Goal: Transaction & Acquisition: Complete application form

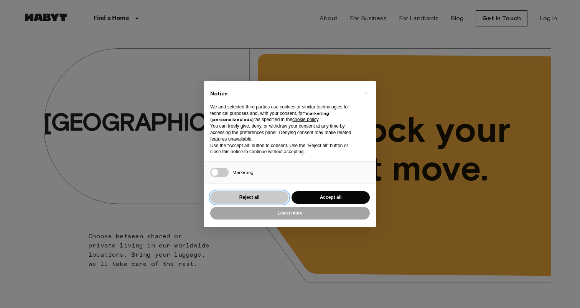
click at [273, 198] on button "Reject all" at bounding box center [249, 197] width 78 height 13
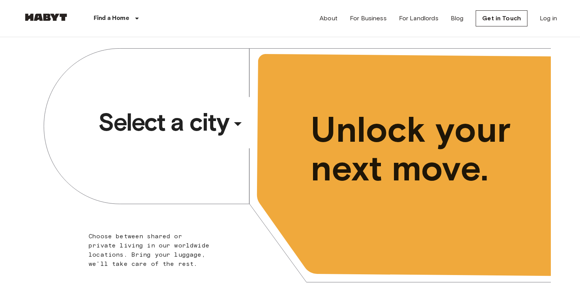
click at [171, 118] on span "Select a city" at bounding box center [163, 122] width 130 height 31
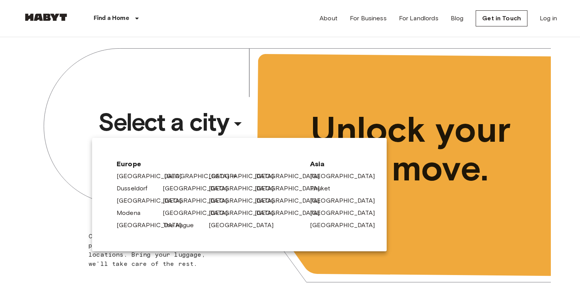
click at [165, 179] on link "[GEOGRAPHIC_DATA]" at bounding box center [200, 176] width 73 height 9
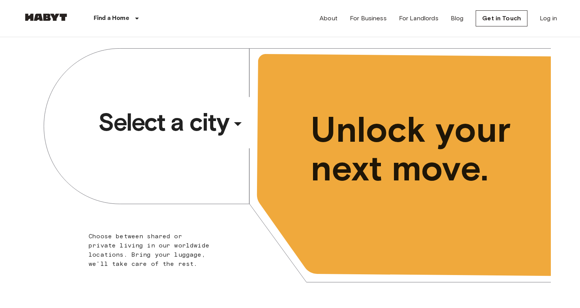
click at [187, 129] on span "Select a city" at bounding box center [163, 122] width 130 height 31
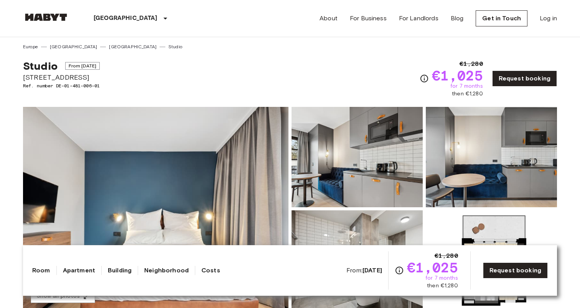
click at [109, 46] on link "[GEOGRAPHIC_DATA]" at bounding box center [133, 46] width 48 height 7
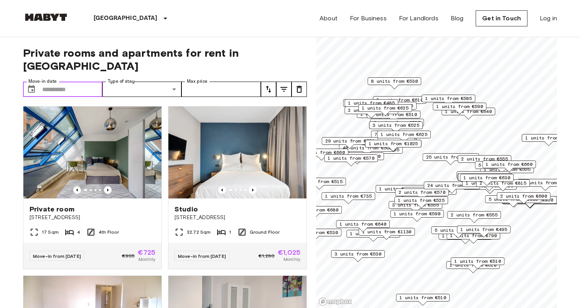
click at [85, 82] on input "Move-in date" at bounding box center [72, 89] width 60 height 15
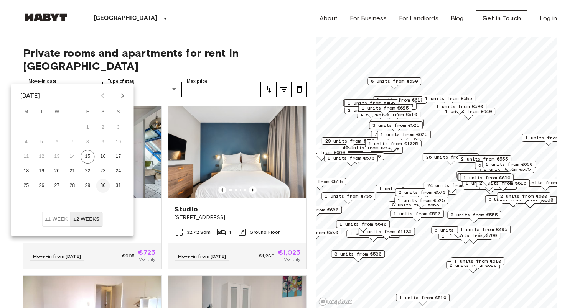
click at [104, 186] on button "30" at bounding box center [103, 186] width 14 height 14
type input "**********"
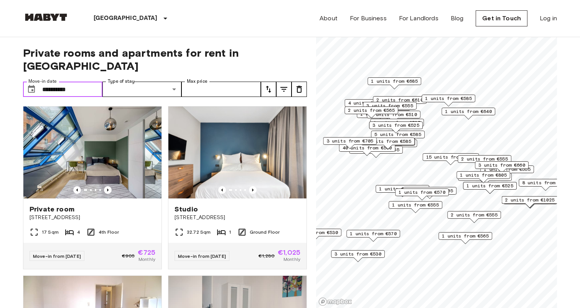
click at [73, 82] on input "**********" at bounding box center [72, 89] width 60 height 15
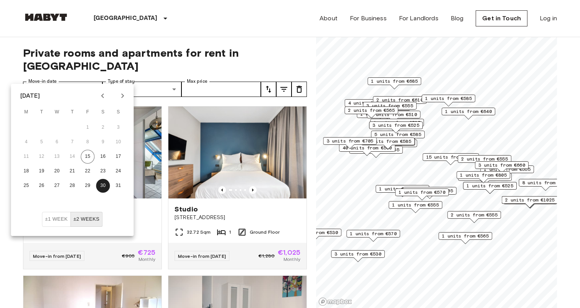
click at [55, 223] on button "±1 week" at bounding box center [56, 219] width 29 height 15
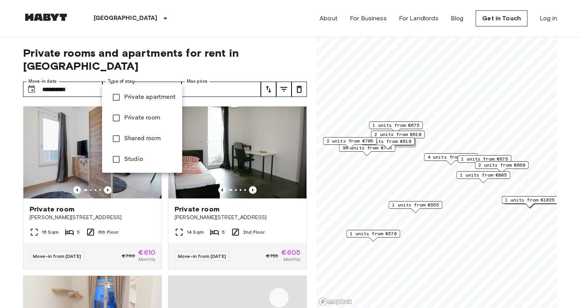
click at [143, 103] on li "Private apartment" at bounding box center [142, 97] width 80 height 21
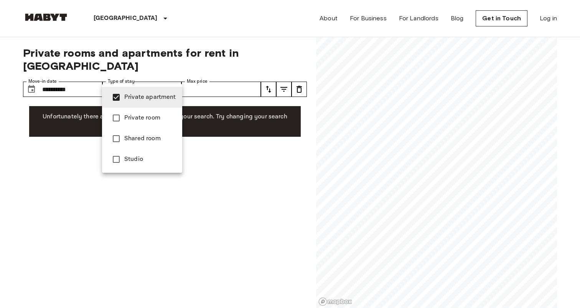
click at [143, 120] on span "Private room" at bounding box center [150, 118] width 52 height 9
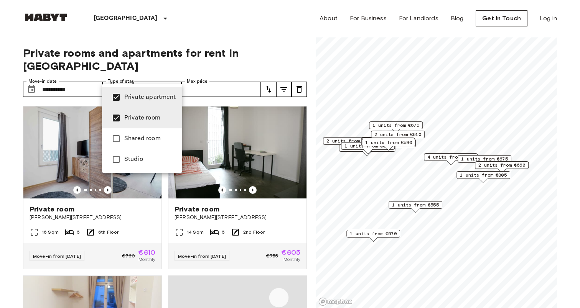
click at [138, 161] on span "Studio" at bounding box center [150, 159] width 52 height 9
type input "**********"
click at [13, 57] on div at bounding box center [290, 154] width 580 height 308
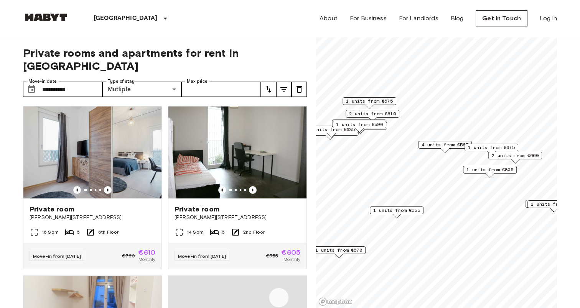
click at [487, 171] on span "1 units from €805" at bounding box center [489, 169] width 47 height 7
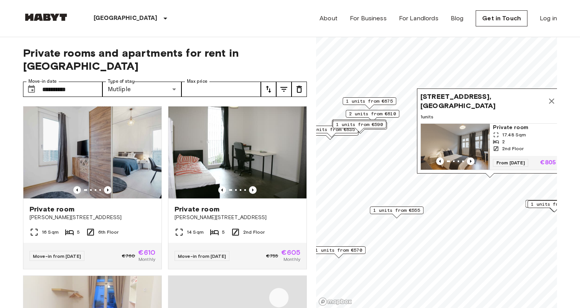
click at [548, 105] on icon "Map marker" at bounding box center [551, 101] width 9 height 9
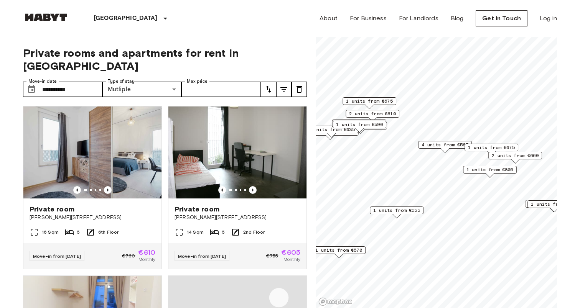
click at [453, 143] on span "4 units from €565" at bounding box center [445, 145] width 47 height 7
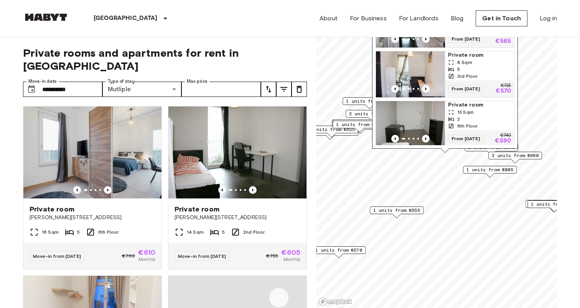
click at [481, 148] on div "Bernhard-Weiß-Straße 1-3, 10178 Berlin, GER 4 units Private room 10 Sqm 5 6th F…" at bounding box center [445, 53] width 146 height 192
click at [510, 158] on span "2 units from €660" at bounding box center [515, 155] width 47 height 7
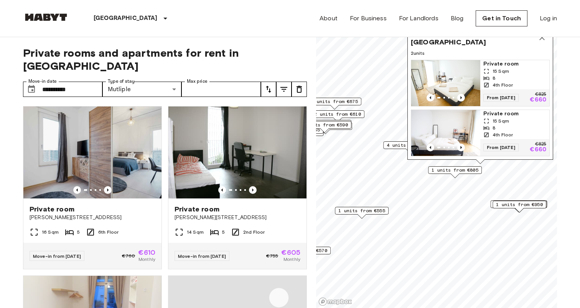
drag, startPoint x: 532, startPoint y: 163, endPoint x: 479, endPoint y: 163, distance: 52.9
click at [479, 163] on div "Eldenaer Straße 62, 10247 Berlin, GER 2 units Private room 15 Sqm 8 4th Floor F…" at bounding box center [480, 94] width 146 height 139
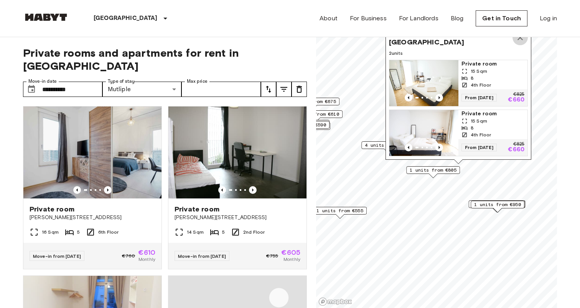
click at [518, 40] on icon "Map marker" at bounding box center [519, 37] width 5 height 5
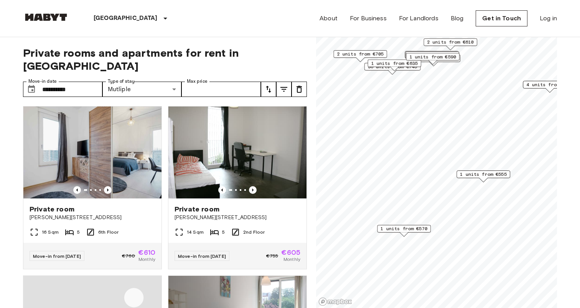
click at [507, 179] on div "1 units from €555" at bounding box center [483, 177] width 54 height 12
click at [500, 175] on span "1 units from €555" at bounding box center [483, 174] width 47 height 7
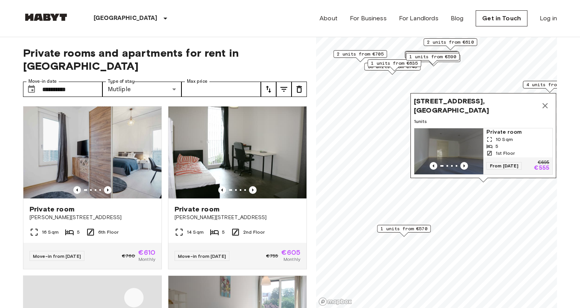
click at [544, 102] on icon "Map marker" at bounding box center [544, 105] width 9 height 9
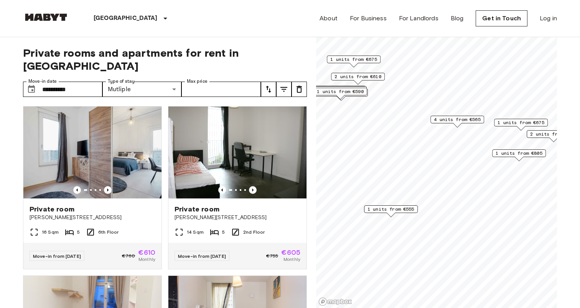
click at [459, 119] on span "4 units from €565" at bounding box center [457, 119] width 47 height 7
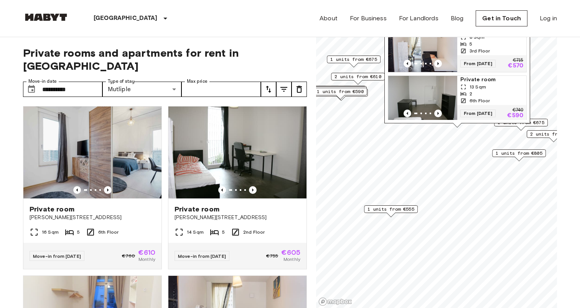
click at [504, 152] on span "1 units from €805" at bounding box center [519, 153] width 47 height 7
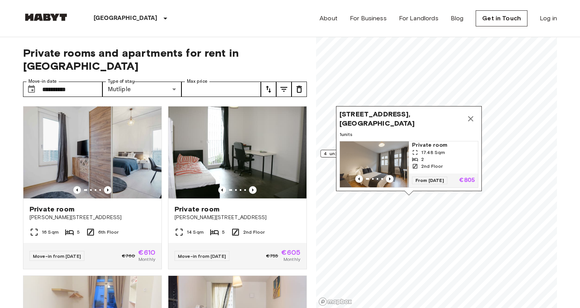
click at [473, 113] on button "Map marker" at bounding box center [470, 118] width 15 height 15
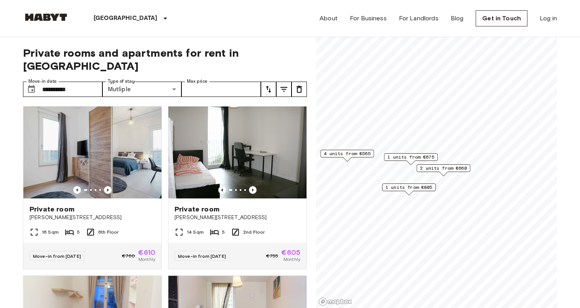
click at [412, 153] on div "1 units from €675" at bounding box center [411, 157] width 54 height 8
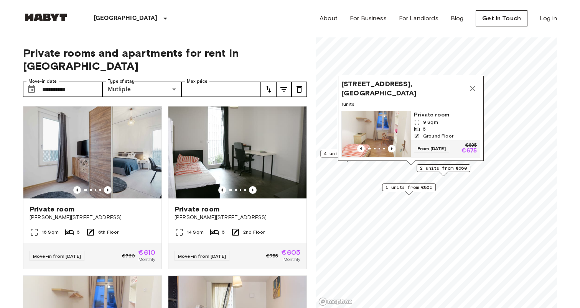
click at [473, 89] on icon "Map marker" at bounding box center [472, 88] width 5 height 5
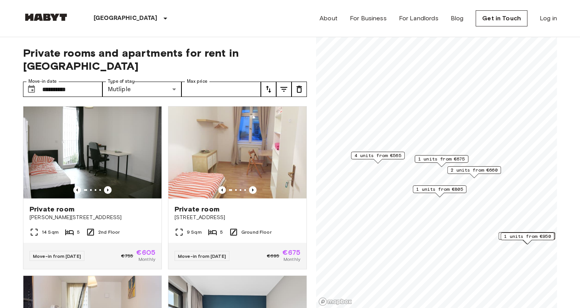
click at [489, 173] on span "2 units from €660" at bounding box center [474, 170] width 47 height 7
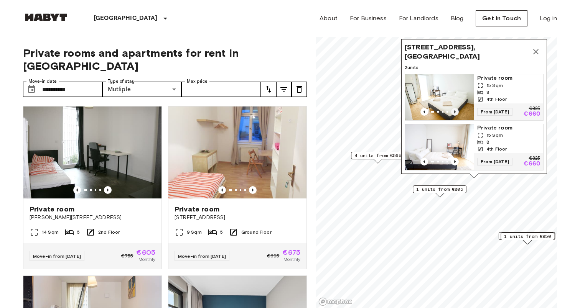
click at [455, 110] on icon "Previous image" at bounding box center [455, 112] width 8 height 8
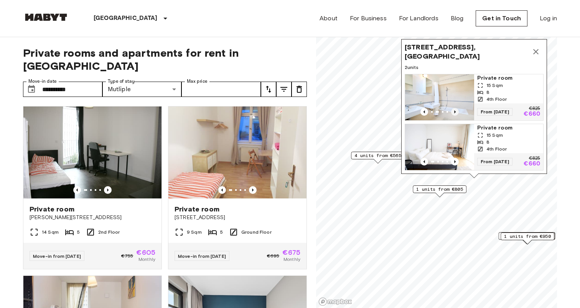
click at [455, 110] on icon "Previous image" at bounding box center [455, 112] width 8 height 8
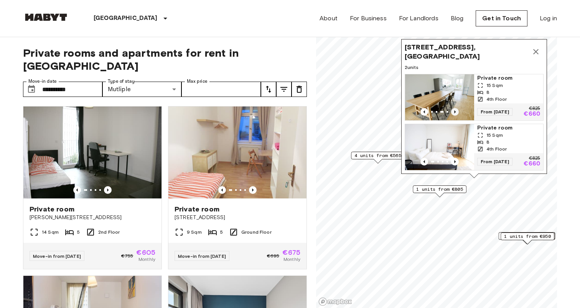
click at [455, 110] on icon "Previous image" at bounding box center [455, 112] width 8 height 8
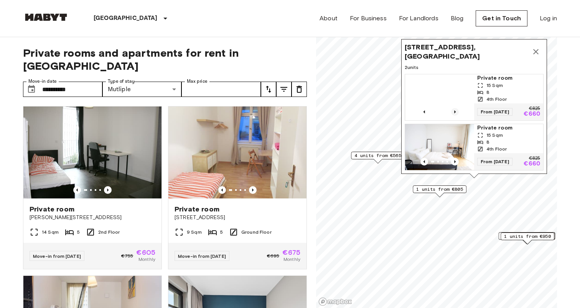
click at [455, 110] on icon "Previous image" at bounding box center [455, 112] width 8 height 8
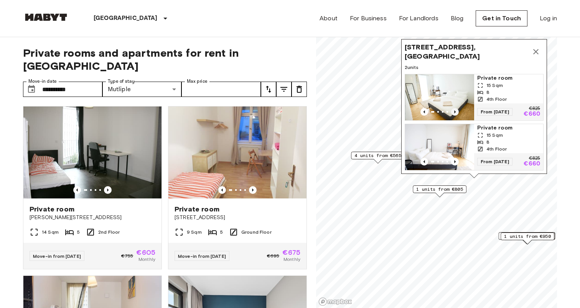
click at [455, 110] on icon "Previous image" at bounding box center [455, 112] width 8 height 8
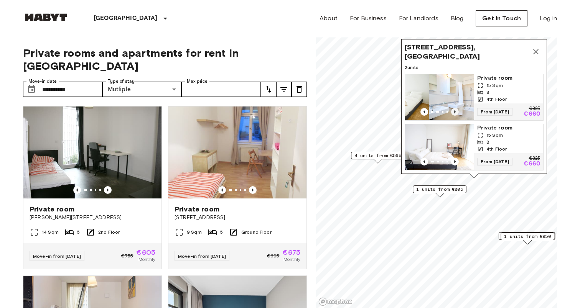
click at [455, 110] on icon "Previous image" at bounding box center [455, 112] width 8 height 8
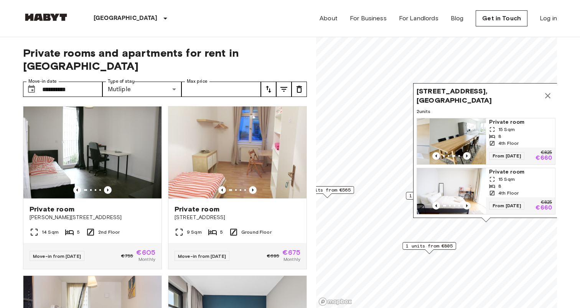
click at [455, 105] on span "Eldenaer Straße 62, 10247 Berlin, GER" at bounding box center [479, 96] width 124 height 18
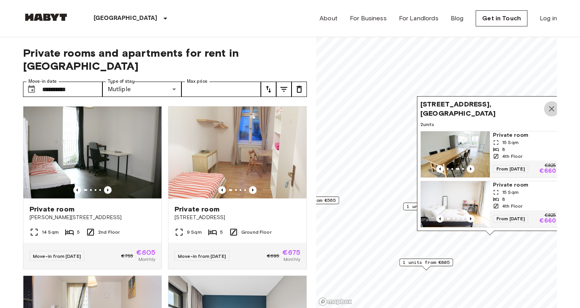
click at [552, 111] on icon "Map marker" at bounding box center [551, 108] width 9 height 9
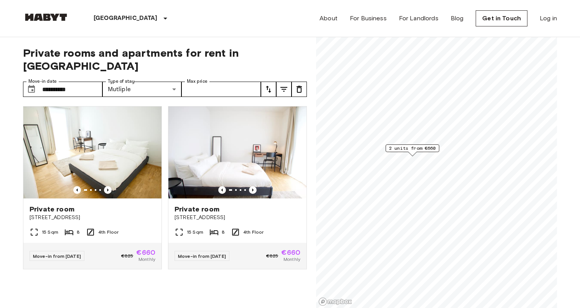
click at [419, 148] on span "2 units from €660" at bounding box center [412, 148] width 47 height 7
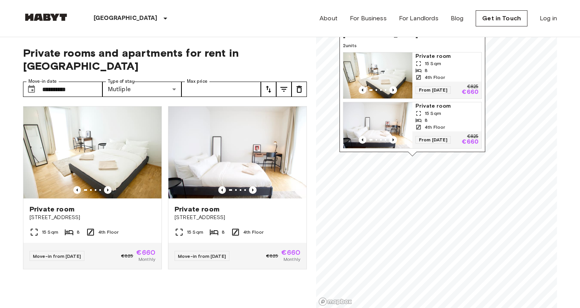
click at [436, 71] on div "8" at bounding box center [446, 70] width 63 height 7
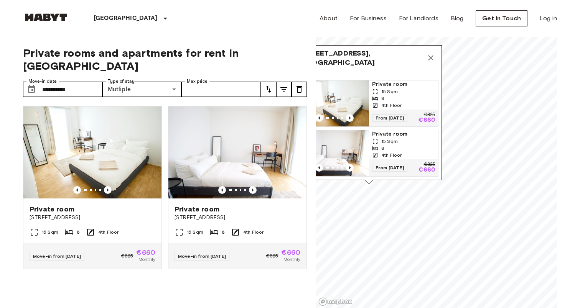
click at [428, 60] on icon "Map marker" at bounding box center [430, 57] width 5 height 5
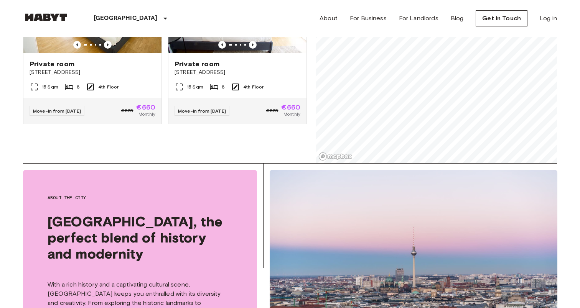
scroll to position [150, 0]
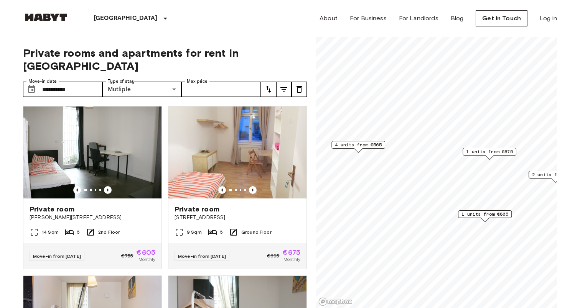
click at [497, 156] on div "1 units from €675" at bounding box center [490, 154] width 54 height 12
click at [492, 152] on span "1 units from €675" at bounding box center [489, 151] width 47 height 7
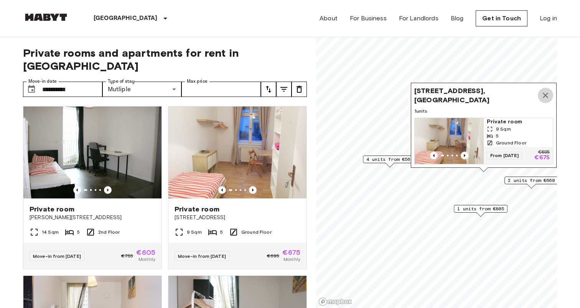
click at [544, 95] on icon "Map marker" at bounding box center [545, 95] width 5 height 5
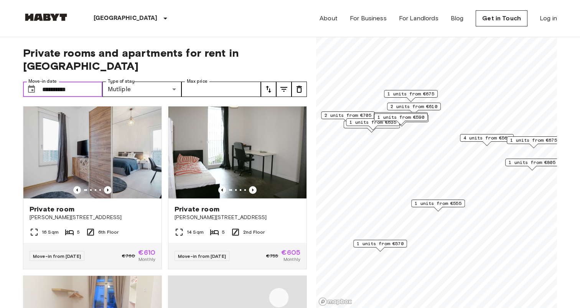
click at [91, 82] on input "**********" at bounding box center [72, 89] width 60 height 15
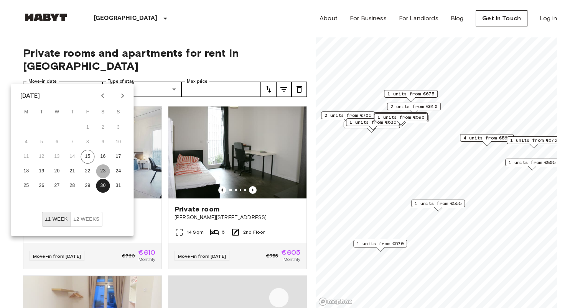
click at [103, 168] on button "23" at bounding box center [103, 172] width 14 height 14
type input "**********"
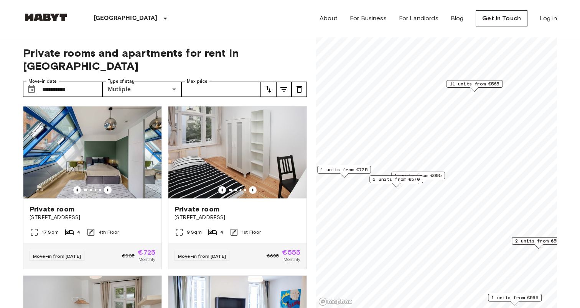
click at [395, 182] on span "1 units from €570" at bounding box center [396, 179] width 47 height 7
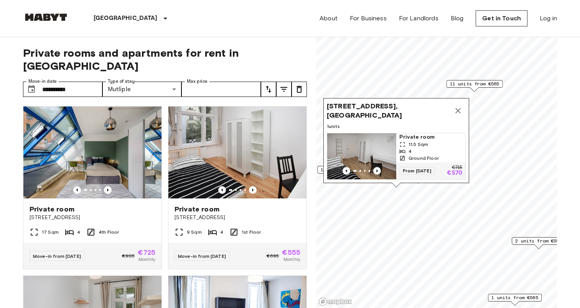
click at [462, 112] on icon "Map marker" at bounding box center [457, 110] width 9 height 9
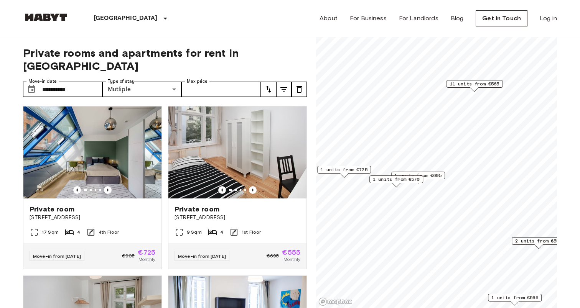
click at [440, 174] on span "1 units from €605" at bounding box center [418, 175] width 47 height 7
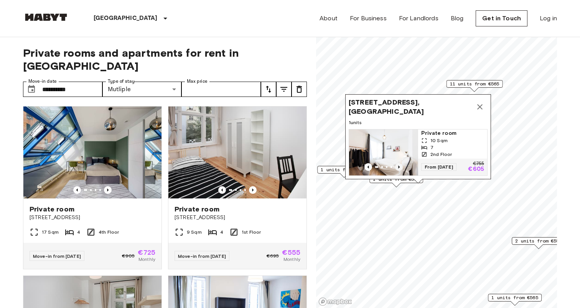
click at [399, 167] on icon "Previous image" at bounding box center [399, 167] width 2 height 3
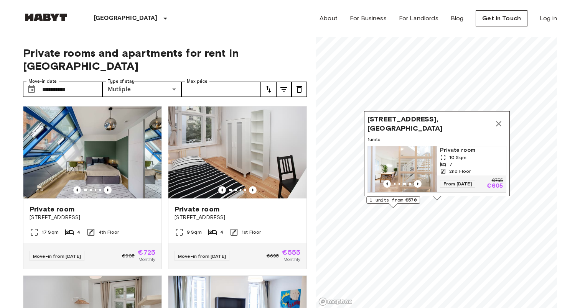
click at [496, 124] on icon "Map marker" at bounding box center [498, 123] width 9 height 9
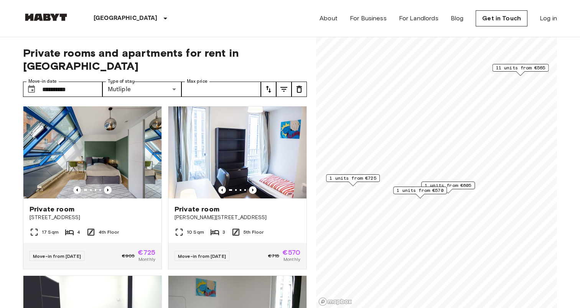
click at [375, 183] on div "1 units from €725" at bounding box center [353, 181] width 54 height 12
click at [367, 177] on span "1 units from €725" at bounding box center [352, 178] width 47 height 7
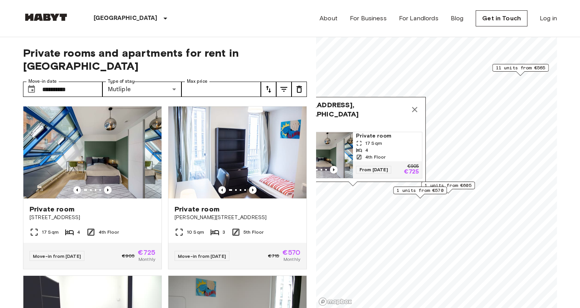
click at [380, 151] on div "4" at bounding box center [387, 150] width 63 height 7
click at [415, 114] on icon "Map marker" at bounding box center [414, 109] width 9 height 9
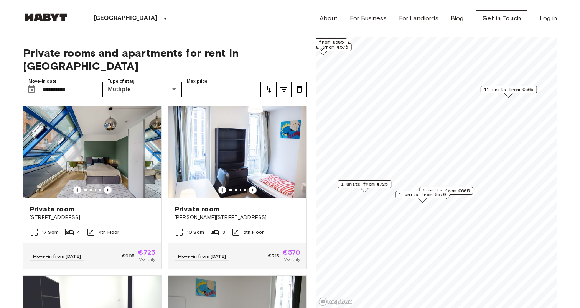
click at [439, 196] on span "1 units from €570" at bounding box center [422, 194] width 47 height 7
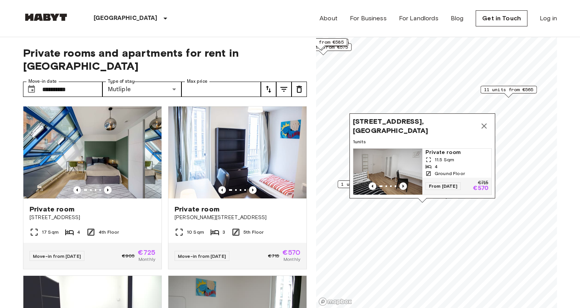
click at [400, 184] on icon "Previous image" at bounding box center [403, 187] width 8 height 8
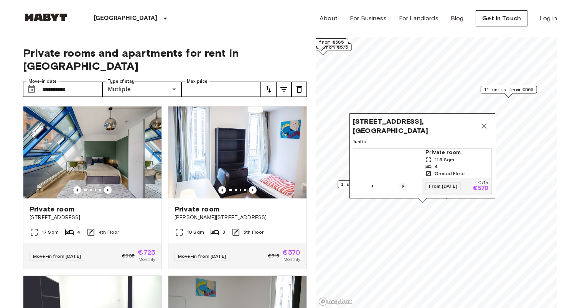
click at [400, 184] on icon "Previous image" at bounding box center [403, 187] width 8 height 8
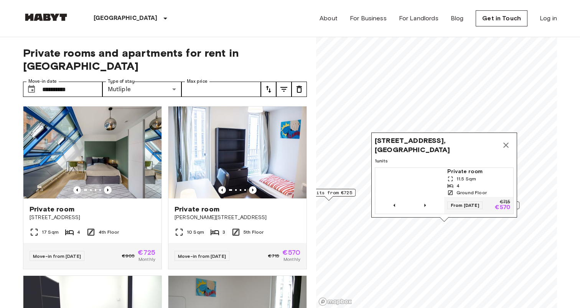
click at [507, 142] on icon "Map marker" at bounding box center [505, 145] width 9 height 9
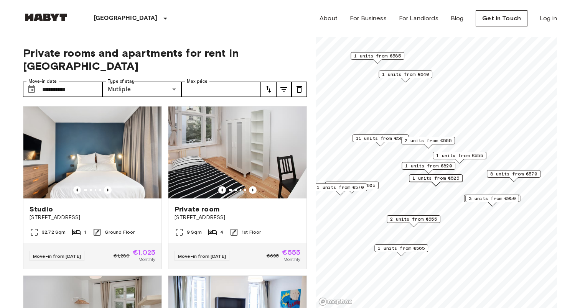
click at [440, 182] on div "Map marker" at bounding box center [436, 184] width 8 height 4
click at [434, 178] on span "1 units from €525" at bounding box center [435, 178] width 47 height 7
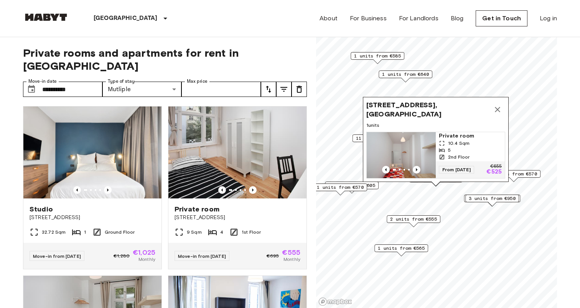
click at [497, 108] on icon "Map marker" at bounding box center [497, 109] width 9 height 9
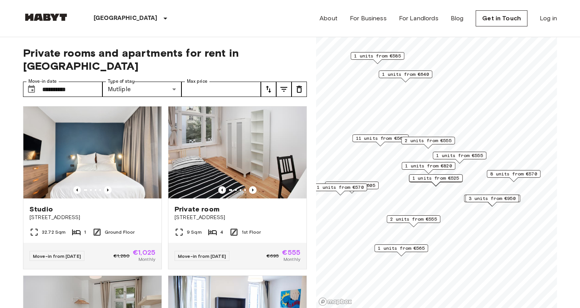
click at [445, 166] on span "1 units from €820" at bounding box center [428, 166] width 47 height 7
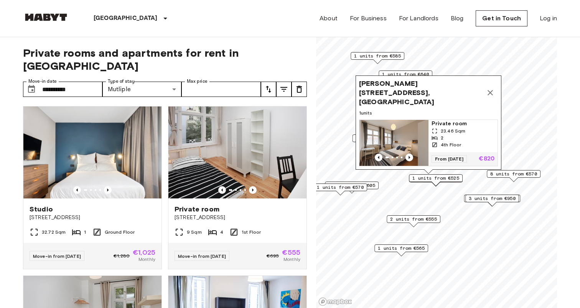
click at [475, 131] on div "23.46 Sqm" at bounding box center [463, 131] width 63 height 7
click at [492, 97] on icon "Map marker" at bounding box center [490, 92] width 9 height 9
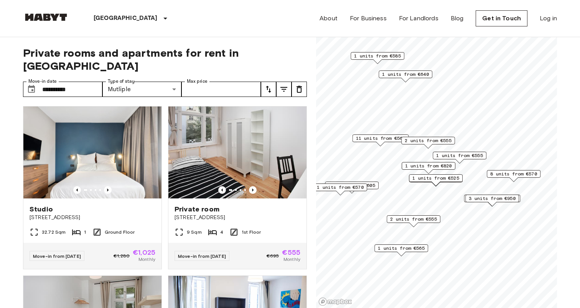
click at [457, 156] on span "1 units from €555" at bounding box center [459, 155] width 47 height 7
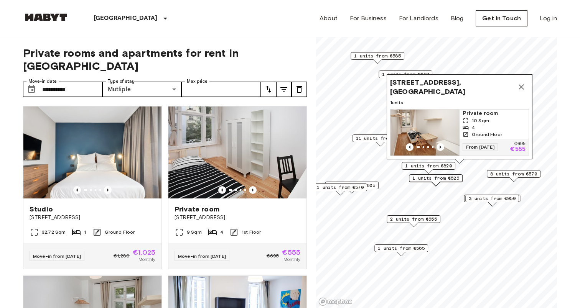
click at [522, 87] on icon "Map marker" at bounding box center [521, 86] width 9 height 9
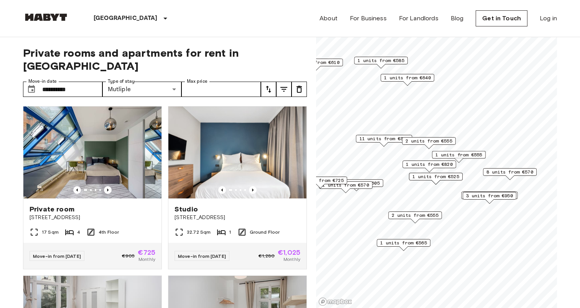
click at [417, 78] on span "1 units from €640" at bounding box center [407, 77] width 47 height 7
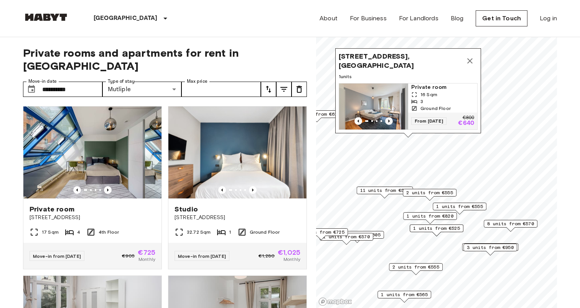
click at [390, 120] on icon "Previous image" at bounding box center [389, 121] width 8 height 8
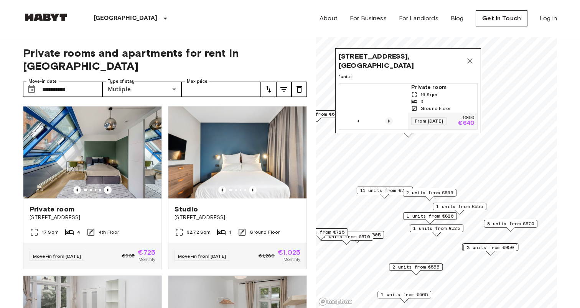
click at [390, 120] on icon "Previous image" at bounding box center [389, 121] width 8 height 8
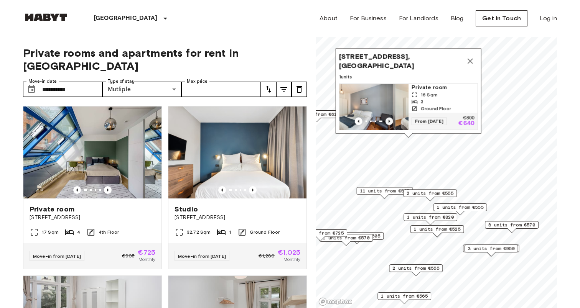
click at [395, 120] on img "Map marker" at bounding box center [429, 107] width 69 height 46
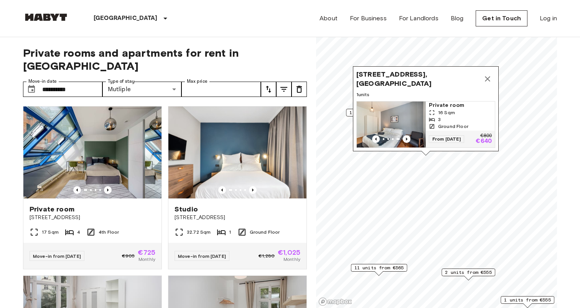
click at [491, 79] on icon "Map marker" at bounding box center [487, 78] width 9 height 9
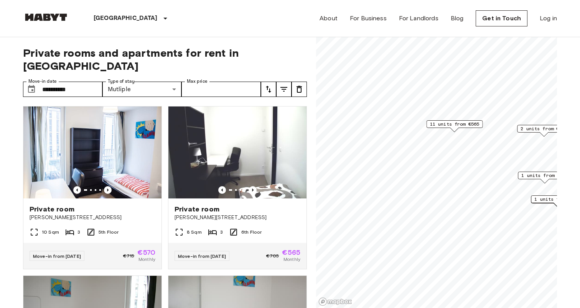
drag, startPoint x: 425, startPoint y: 219, endPoint x: 466, endPoint y: 128, distance: 100.3
click at [466, 128] on div "11 units from €565" at bounding box center [455, 124] width 56 height 8
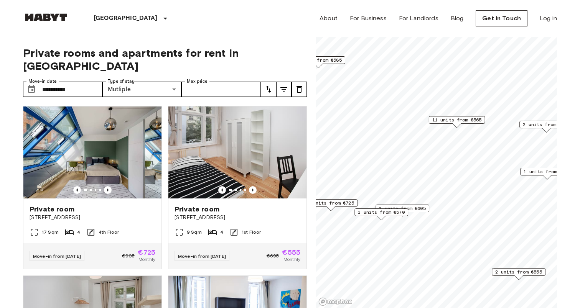
click at [423, 210] on span "1 units from €605" at bounding box center [402, 208] width 47 height 7
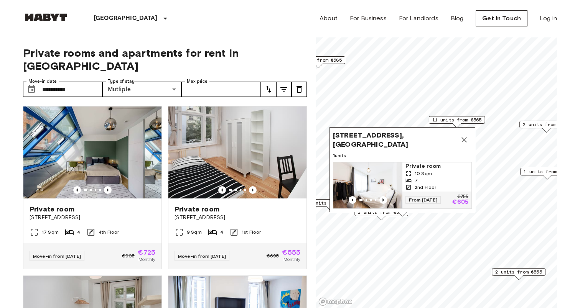
click at [464, 138] on icon "Map marker" at bounding box center [464, 139] width 9 height 9
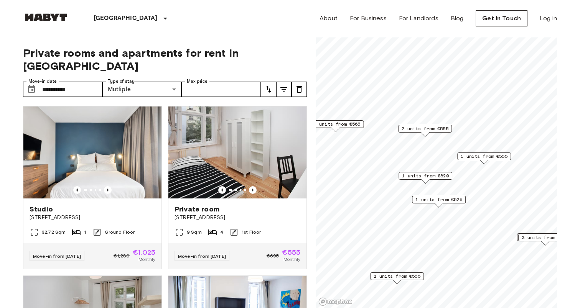
click at [480, 158] on span "1 units from €555" at bounding box center [484, 156] width 47 height 7
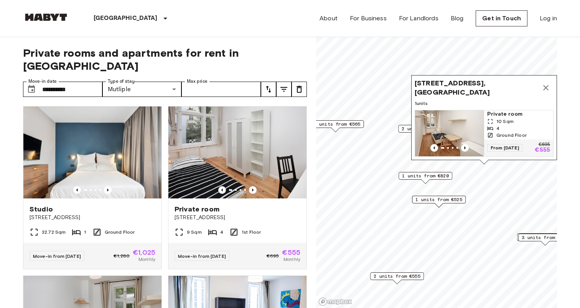
click at [545, 87] on icon "Map marker" at bounding box center [545, 87] width 9 height 9
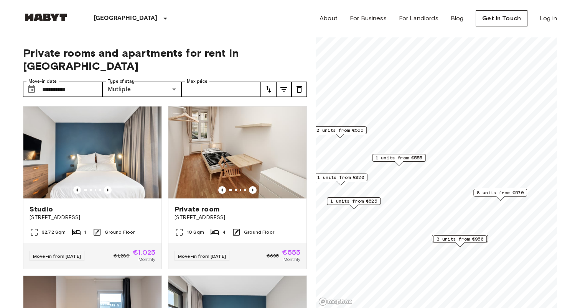
click at [400, 162] on div "Map marker" at bounding box center [399, 163] width 8 height 4
click at [403, 160] on span "1 units from €555" at bounding box center [399, 158] width 47 height 7
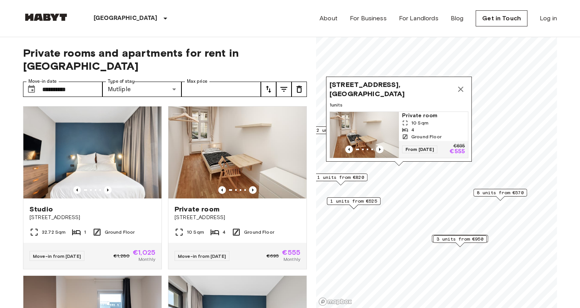
click at [380, 140] on img "Map marker" at bounding box center [364, 135] width 69 height 46
click at [459, 89] on icon "Map marker" at bounding box center [460, 89] width 5 height 5
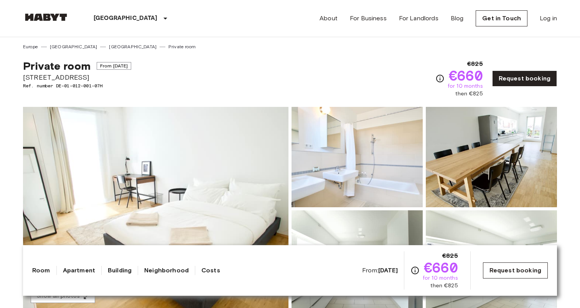
click at [504, 268] on link "Request booking" at bounding box center [515, 271] width 65 height 16
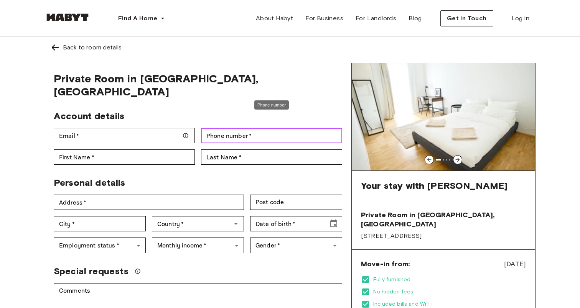
click at [247, 129] on input "Phone number   *" at bounding box center [271, 135] width 141 height 15
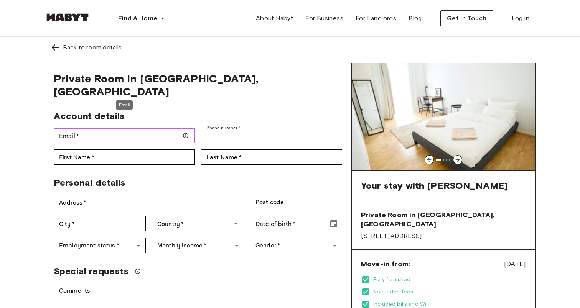
click at [123, 128] on input "Email   *" at bounding box center [124, 135] width 141 height 15
type input "**********"
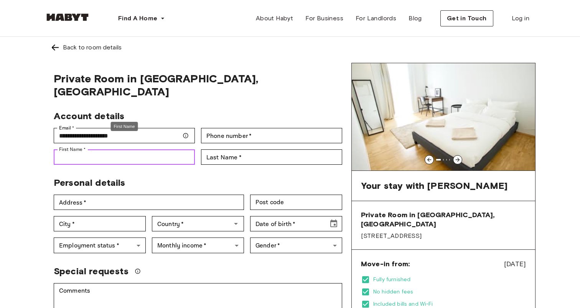
click at [123, 150] on input "First Name   *" at bounding box center [124, 157] width 141 height 15
type input "*******"
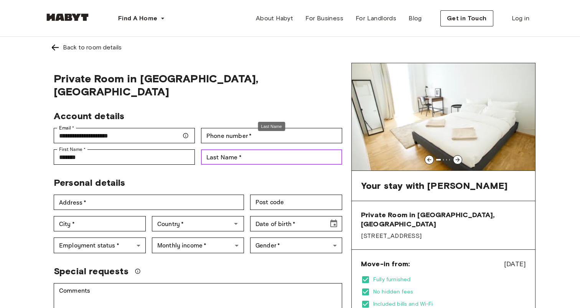
click at [239, 150] on input "Last Name   *" at bounding box center [271, 157] width 141 height 15
type input "******"
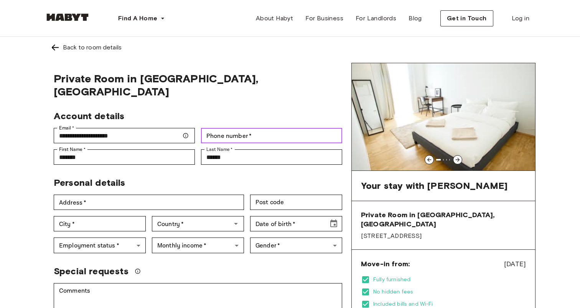
click at [237, 128] on input "Phone number   *" at bounding box center [271, 135] width 141 height 15
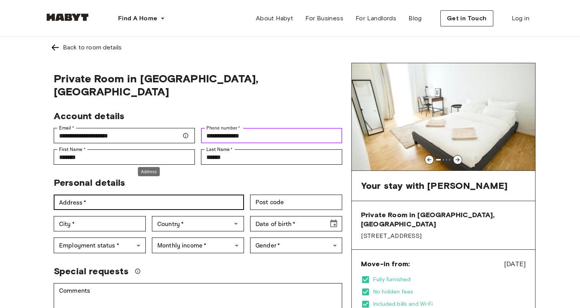
type input "**********"
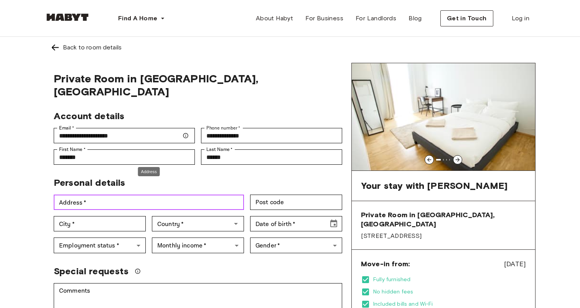
click at [116, 195] on input "Address   *" at bounding box center [149, 202] width 190 height 15
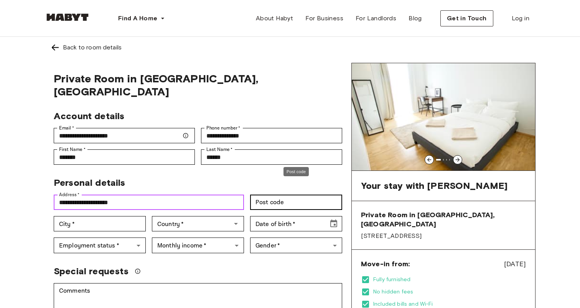
type input "**********"
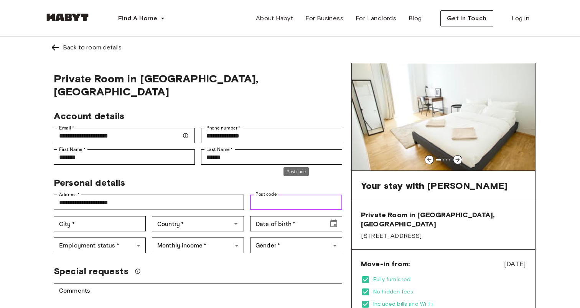
click at [276, 195] on input "Post code" at bounding box center [296, 202] width 92 height 15
type input "*****"
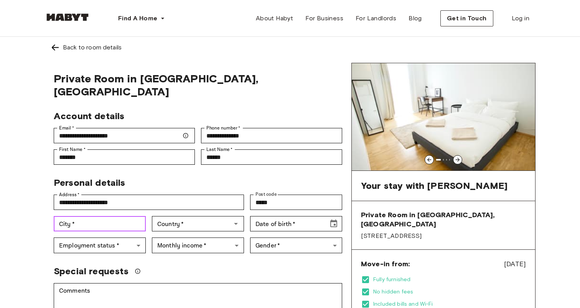
click at [125, 218] on input "City   *" at bounding box center [100, 223] width 92 height 15
type input "*******"
click at [205, 219] on input "Country   *" at bounding box center [191, 224] width 75 height 11
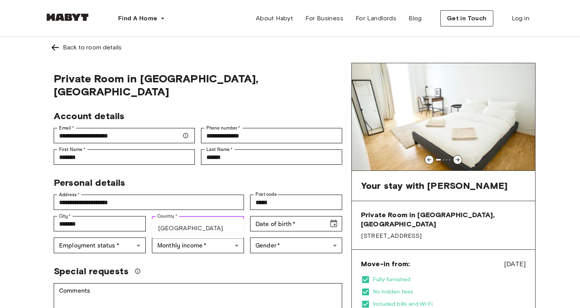
click at [203, 226] on li "[GEOGRAPHIC_DATA]" at bounding box center [198, 229] width 92 height 14
type input "*******"
click at [275, 216] on input "Date of birth   *" at bounding box center [286, 223] width 73 height 15
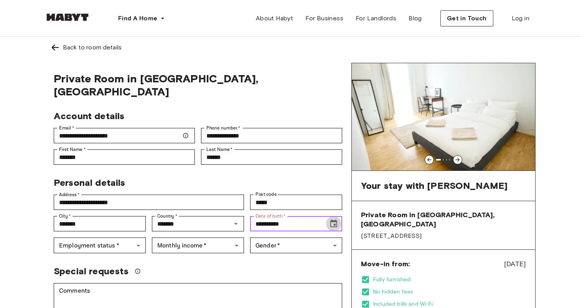
click at [336, 219] on icon "Choose date, selected date is Mar 14, 191" at bounding box center [333, 223] width 9 height 9
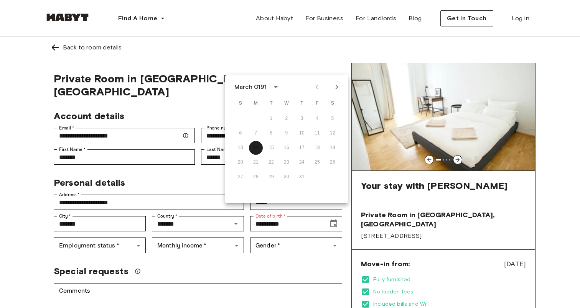
click at [270, 86] on button "calendar view is open, switch to year view" at bounding box center [275, 87] width 13 height 13
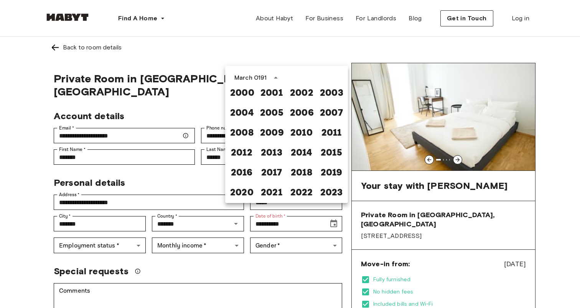
scroll to position [483, 0]
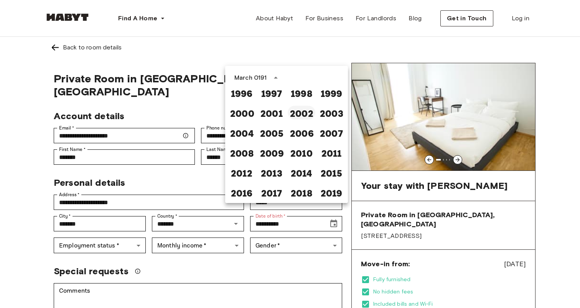
click at [303, 110] on button "2002" at bounding box center [302, 113] width 28 height 14
type input "**********"
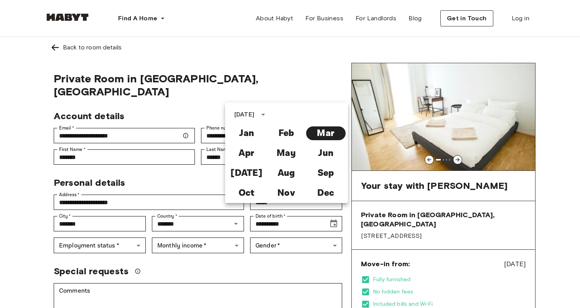
click at [275, 66] on div "**********" at bounding box center [197, 311] width 307 height 497
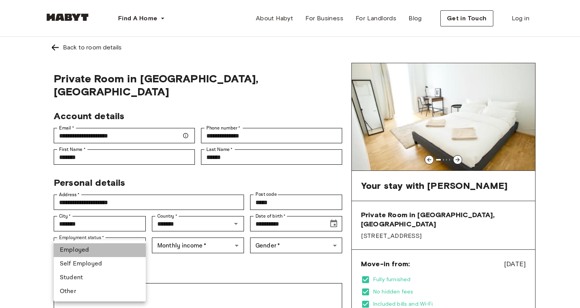
click at [104, 252] on li "Employed" at bounding box center [100, 251] width 92 height 14
type input "********"
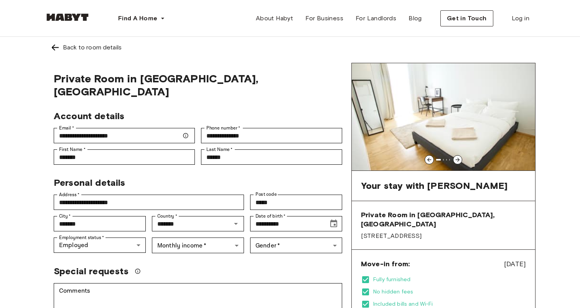
click at [150, 245] on div "**********" at bounding box center [197, 311] width 307 height 497
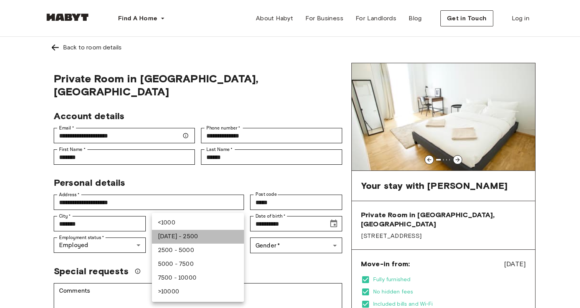
click at [180, 238] on li "1000 - 2500" at bounding box center [198, 237] width 92 height 14
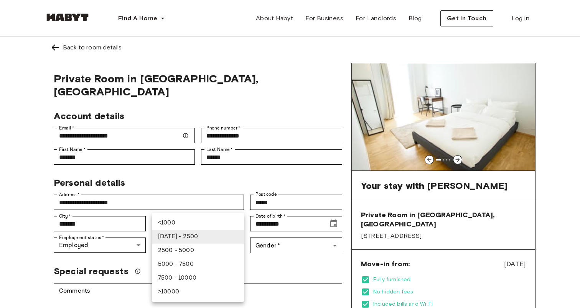
click at [182, 250] on li "2500 - 5000" at bounding box center [198, 251] width 92 height 14
type input "******"
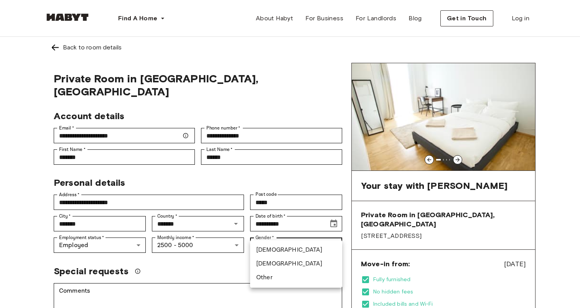
click at [264, 248] on li "Male" at bounding box center [296, 251] width 92 height 14
type input "****"
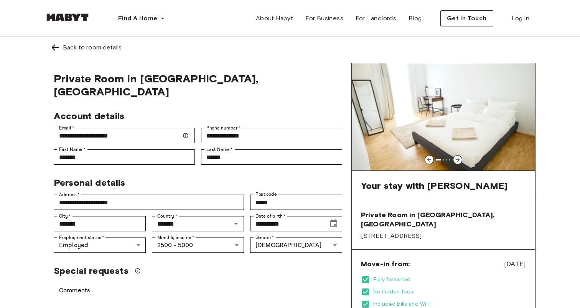
click at [217, 265] on div "Special requests" at bounding box center [198, 271] width 288 height 12
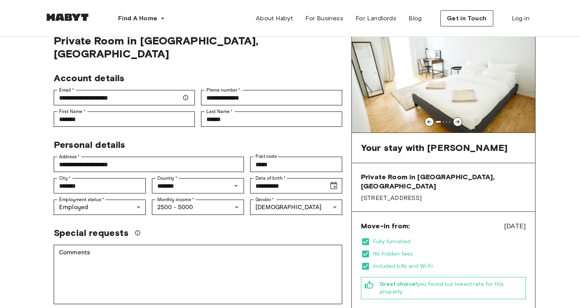
scroll to position [32, 0]
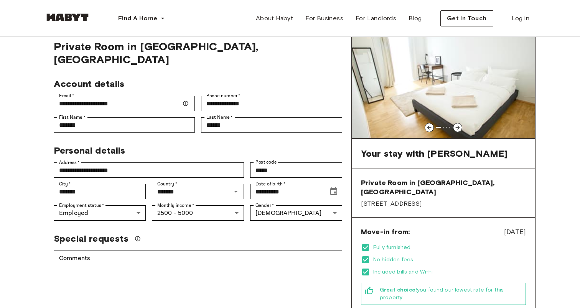
click at [456, 126] on icon at bounding box center [458, 128] width 6 height 6
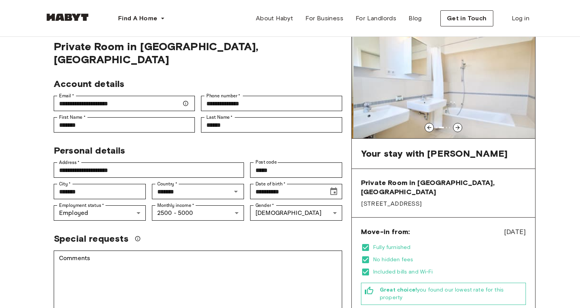
click at [456, 126] on icon at bounding box center [458, 128] width 6 height 6
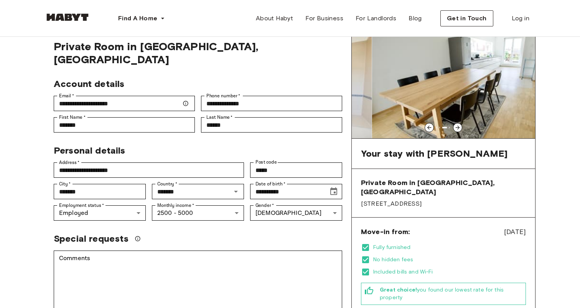
click at [456, 126] on icon at bounding box center [458, 128] width 6 height 6
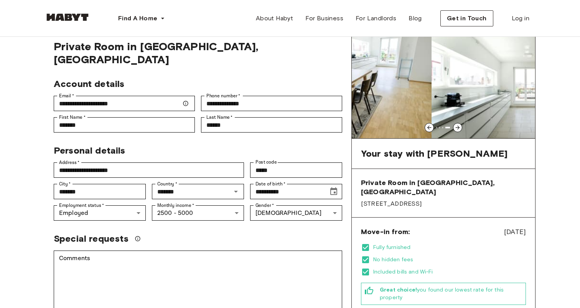
click at [456, 126] on icon at bounding box center [458, 128] width 6 height 6
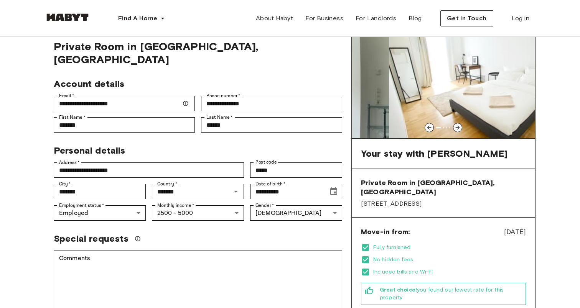
click at [456, 126] on icon at bounding box center [458, 128] width 6 height 6
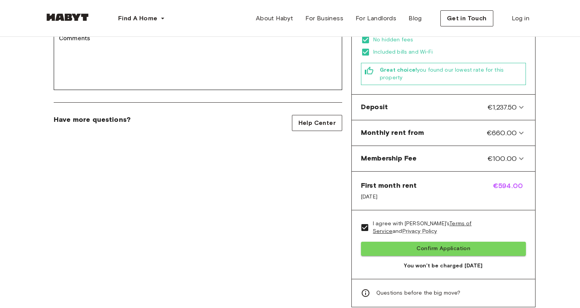
scroll to position [253, 0]
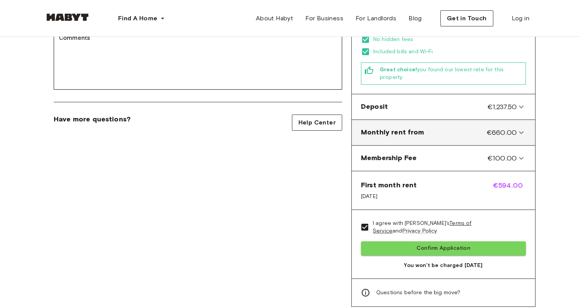
click at [497, 128] on span "€660.00" at bounding box center [502, 133] width 30 height 10
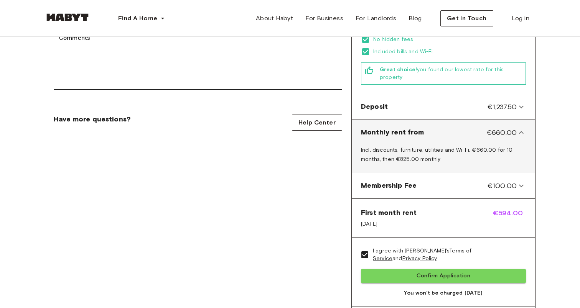
click at [497, 128] on span "€660.00" at bounding box center [502, 133] width 30 height 10
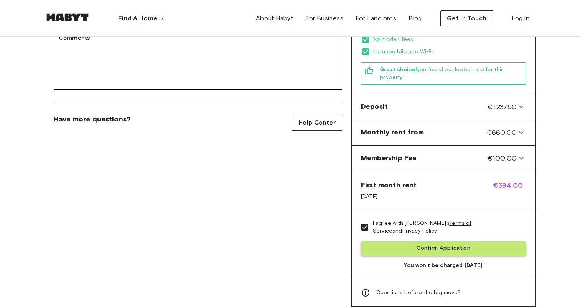
click at [447, 242] on button "Confirm Application" at bounding box center [443, 249] width 165 height 14
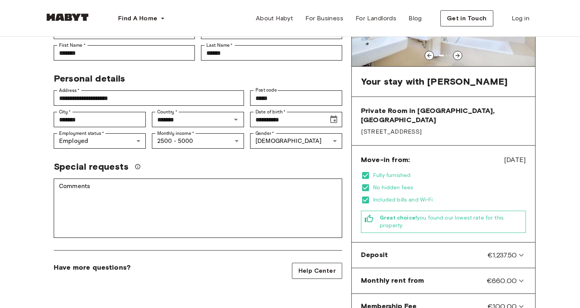
scroll to position [0, 0]
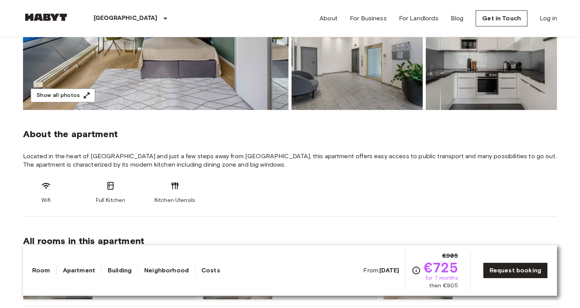
scroll to position [4, 0]
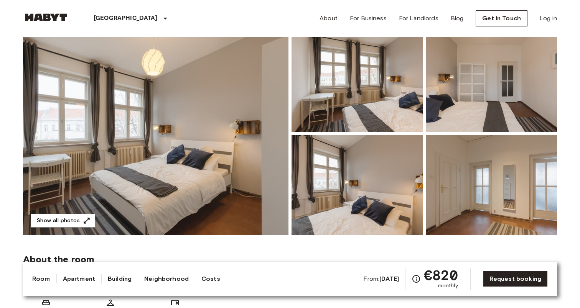
scroll to position [72, 0]
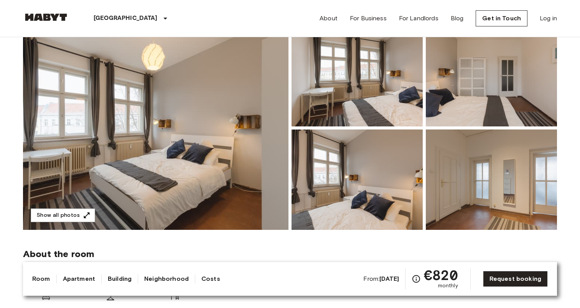
click at [145, 157] on img at bounding box center [155, 128] width 265 height 204
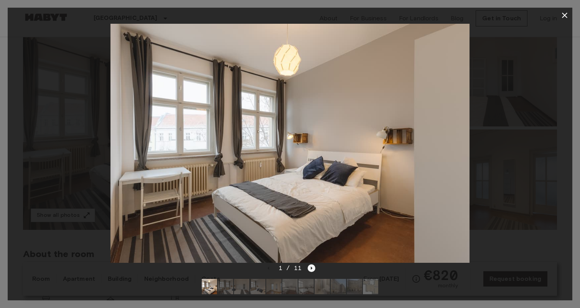
click at [312, 267] on icon "Next image" at bounding box center [312, 269] width 8 height 8
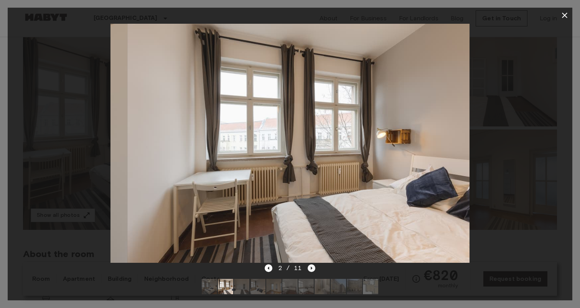
click at [312, 267] on icon "Next image" at bounding box center [312, 269] width 8 height 8
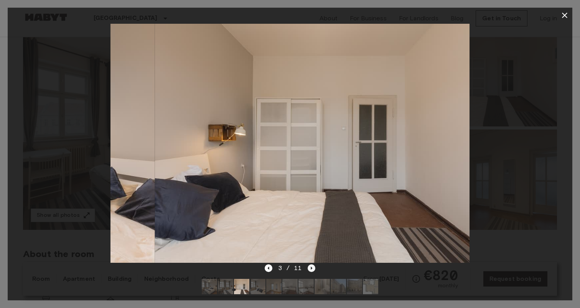
click at [312, 267] on icon "Next image" at bounding box center [312, 269] width 8 height 8
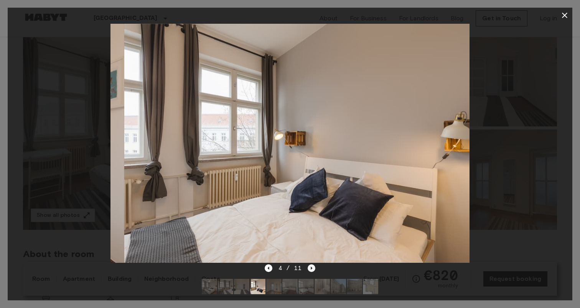
click at [312, 267] on icon "Next image" at bounding box center [312, 269] width 8 height 8
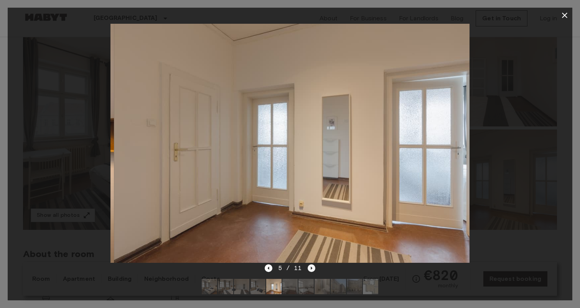
click at [312, 267] on icon "Next image" at bounding box center [312, 269] width 8 height 8
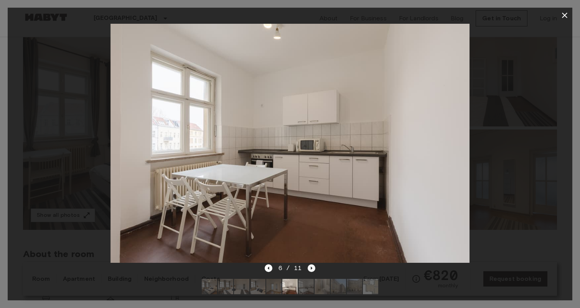
click at [312, 267] on icon "Next image" at bounding box center [312, 269] width 8 height 8
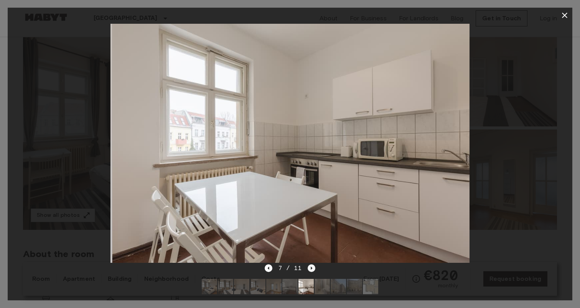
click at [312, 267] on icon "Next image" at bounding box center [312, 269] width 8 height 8
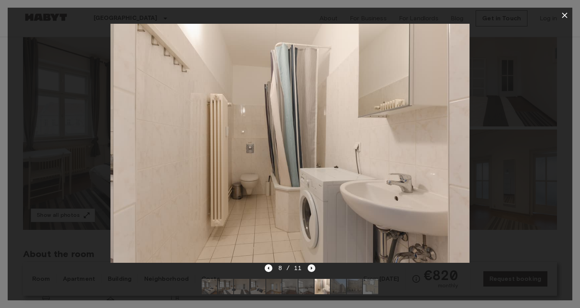
click at [312, 267] on icon "Next image" at bounding box center [312, 269] width 8 height 8
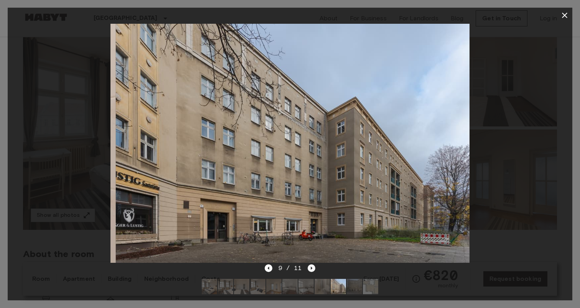
click at [312, 267] on icon "Next image" at bounding box center [312, 269] width 8 height 8
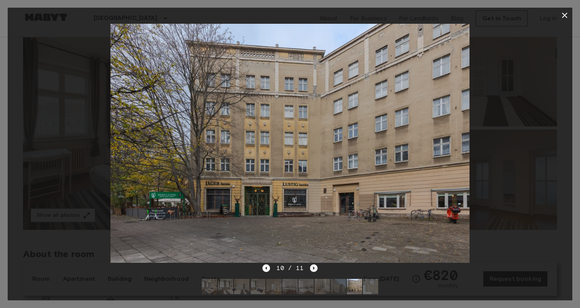
click at [313, 267] on icon "Next image" at bounding box center [314, 268] width 2 height 3
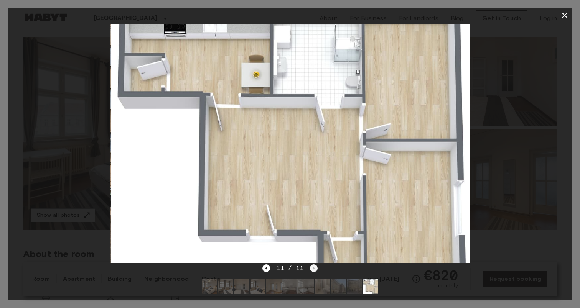
click at [312, 267] on div "11 / 11" at bounding box center [289, 268] width 55 height 9
click at [563, 20] on button "button" at bounding box center [564, 15] width 15 height 15
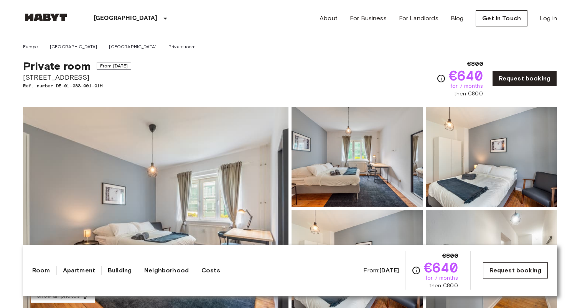
click at [529, 270] on link "Request booking" at bounding box center [515, 271] width 65 height 16
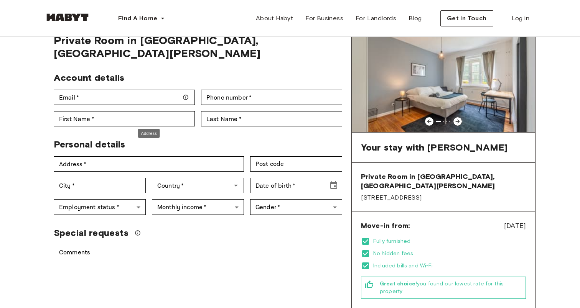
scroll to position [27, 0]
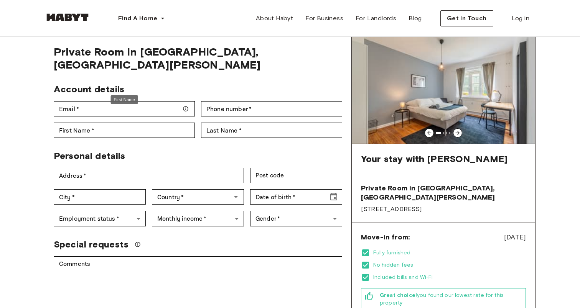
click at [121, 102] on div "First Name" at bounding box center [124, 100] width 27 height 10
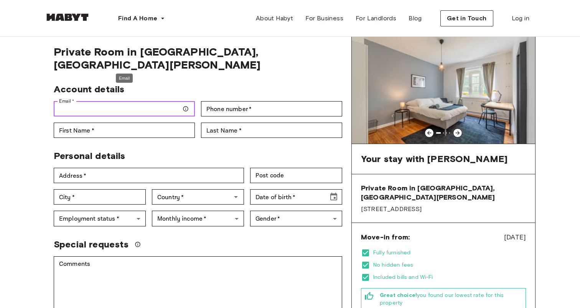
click at [107, 101] on input "Email   *" at bounding box center [124, 108] width 141 height 15
type input "**********"
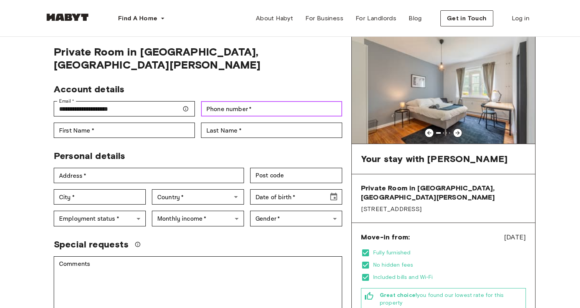
click at [236, 101] on div "Phone number   * Phone number   *" at bounding box center [271, 108] width 141 height 15
type input "**********"
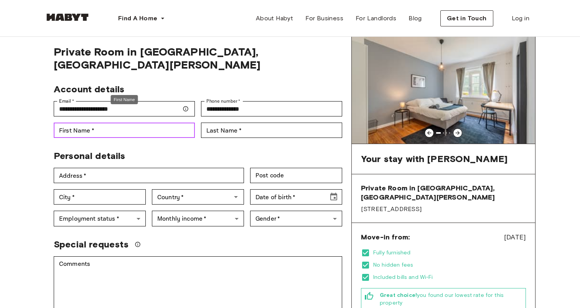
click at [135, 123] on input "First Name   *" at bounding box center [124, 130] width 141 height 15
type input "*******"
click at [239, 127] on div "**********" at bounding box center [197, 284] width 307 height 497
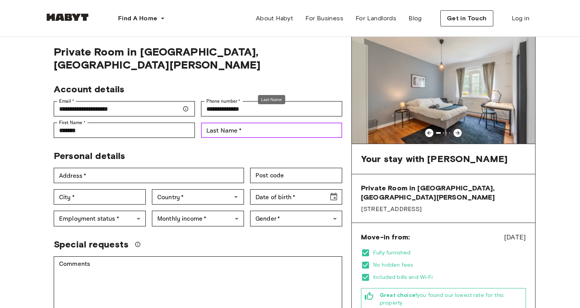
click at [230, 123] on input "Last Name   *" at bounding box center [271, 130] width 141 height 15
type input "******"
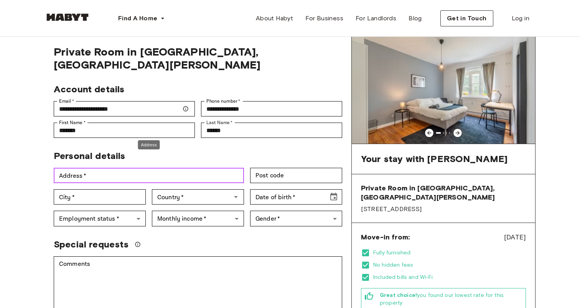
click at [145, 168] on input "Address   *" at bounding box center [149, 175] width 190 height 15
type input "**********"
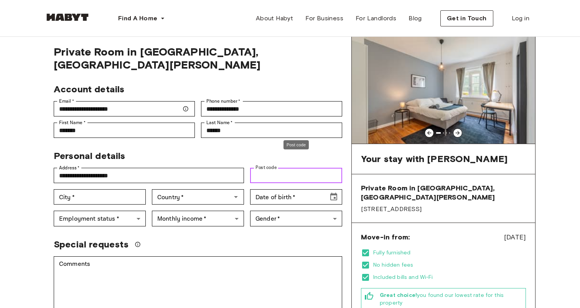
click at [271, 168] on input "Post code" at bounding box center [296, 175] width 92 height 15
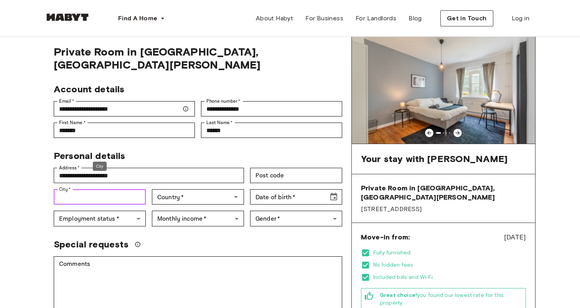
click at [125, 189] on input "City   *" at bounding box center [100, 196] width 92 height 15
type input "*******"
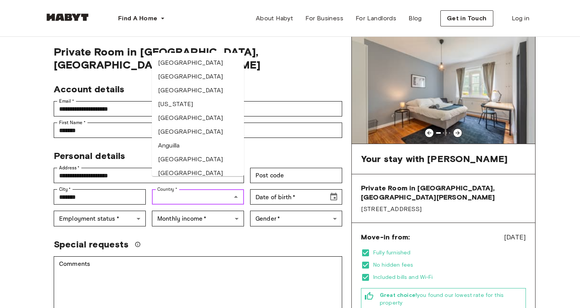
click at [181, 192] on input "Country   *" at bounding box center [191, 197] width 75 height 11
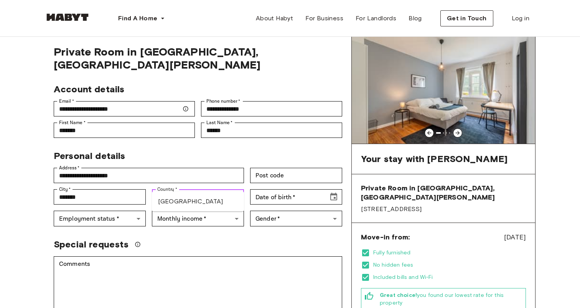
click at [181, 199] on li "Germany" at bounding box center [198, 202] width 92 height 14
type input "*******"
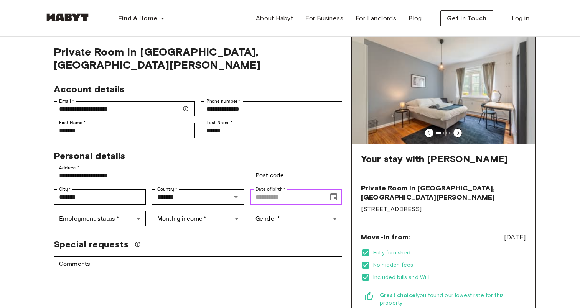
click at [276, 189] on div "Date of birth   * Date of birth   *" at bounding box center [296, 196] width 92 height 15
click at [334, 193] on icon "Choose date, selected date is Mar 14, 190" at bounding box center [333, 197] width 7 height 8
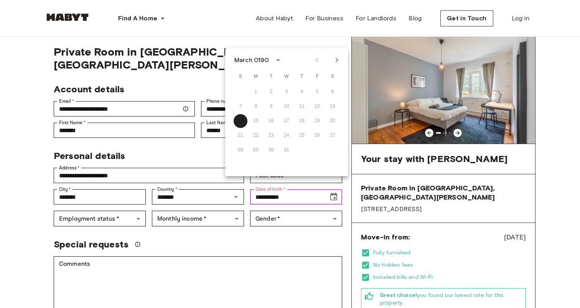
scroll to position [37, 0]
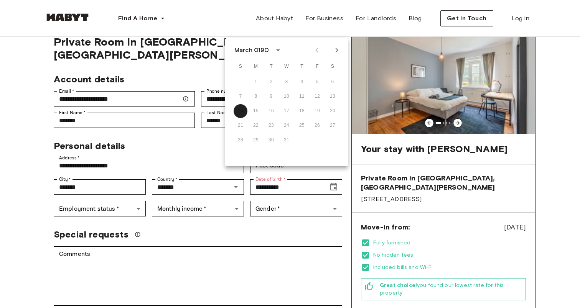
click at [270, 53] on div "March 0190" at bounding box center [252, 50] width 37 height 9
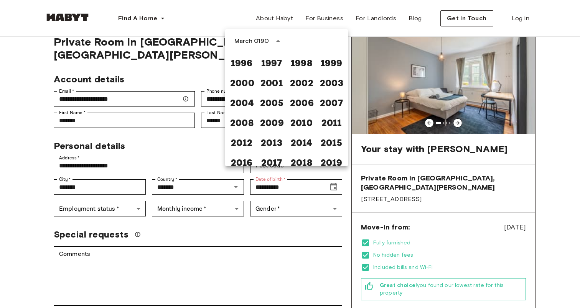
scroll to position [481, 0]
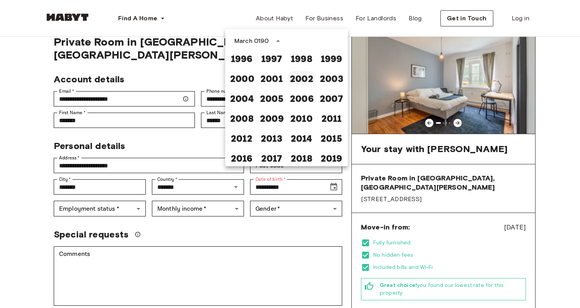
click at [300, 77] on button "2002" at bounding box center [302, 78] width 28 height 14
type input "**********"
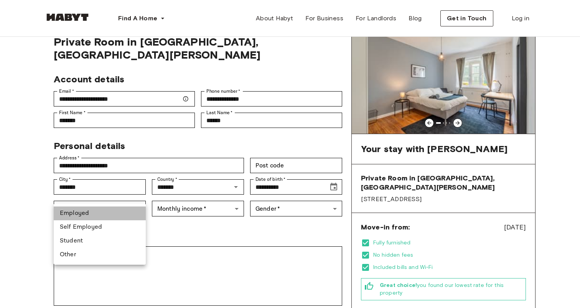
click at [97, 220] on li "Employed" at bounding box center [100, 214] width 92 height 14
type input "********"
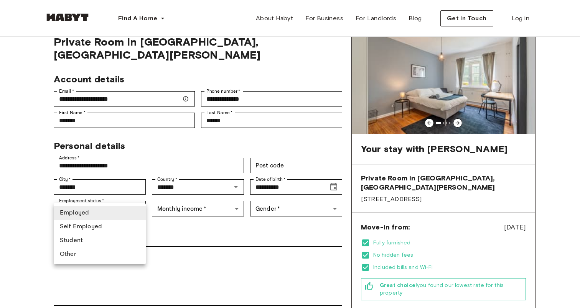
click at [98, 210] on li "Employed" at bounding box center [100, 213] width 92 height 14
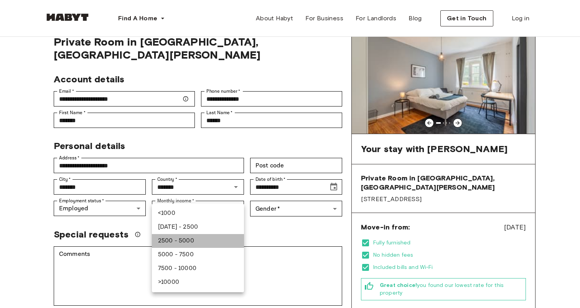
click at [191, 239] on li "2500 - 5000" at bounding box center [198, 241] width 92 height 14
type input "******"
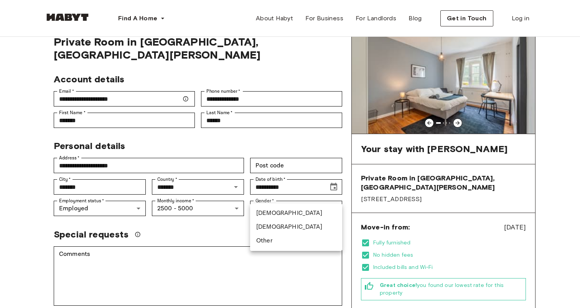
click at [271, 212] on li "Male" at bounding box center [296, 214] width 92 height 14
type input "****"
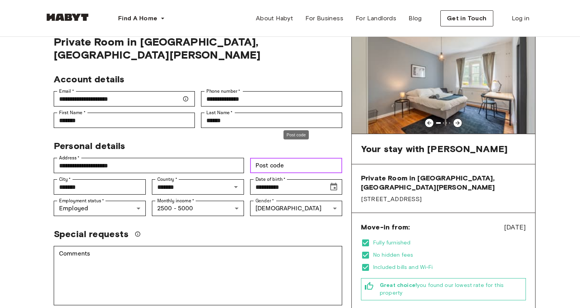
click at [283, 158] on input "Post code" at bounding box center [296, 165] width 92 height 15
type input "*****"
click at [261, 134] on div "Personal details" at bounding box center [195, 143] width 295 height 18
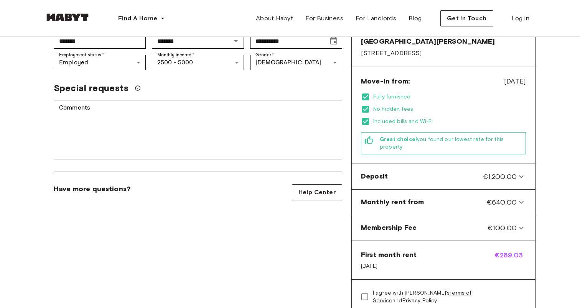
scroll to position [184, 0]
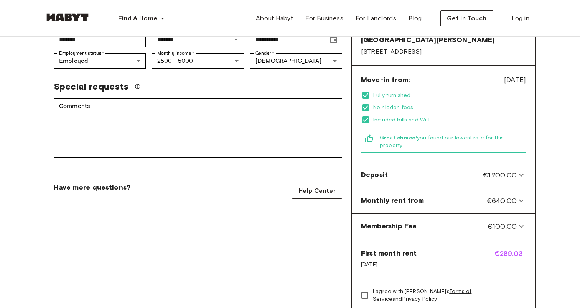
click at [424, 288] on link "Terms of Service" at bounding box center [422, 295] width 99 height 14
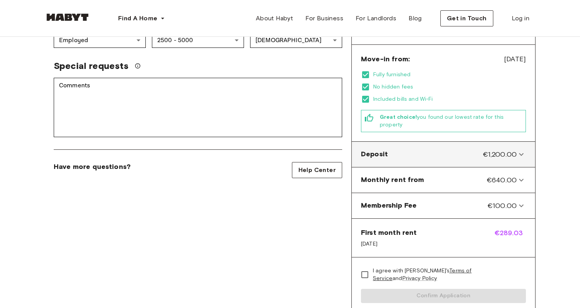
scroll to position [219, 0]
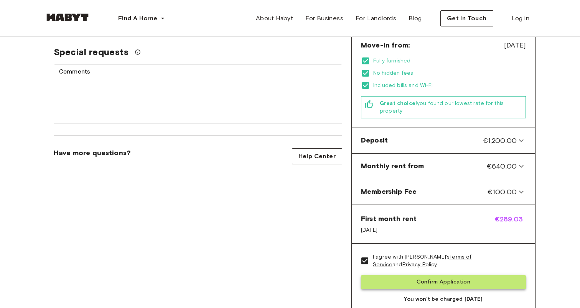
click at [386, 275] on button "Confirm Application" at bounding box center [443, 282] width 165 height 14
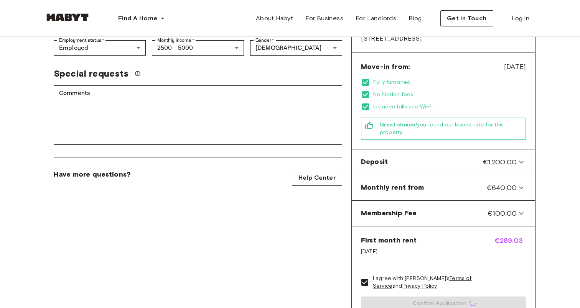
scroll to position [187, 0]
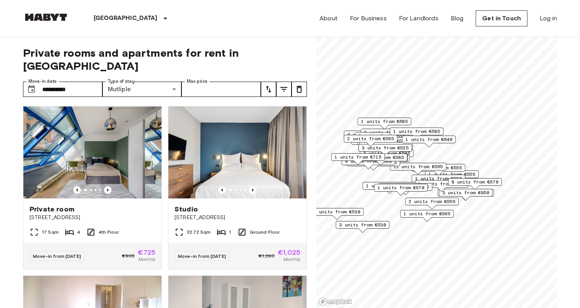
drag, startPoint x: 464, startPoint y: 180, endPoint x: 439, endPoint y: 183, distance: 25.4
click at [439, 183] on span "1 units from €525" at bounding box center [441, 184] width 47 height 7
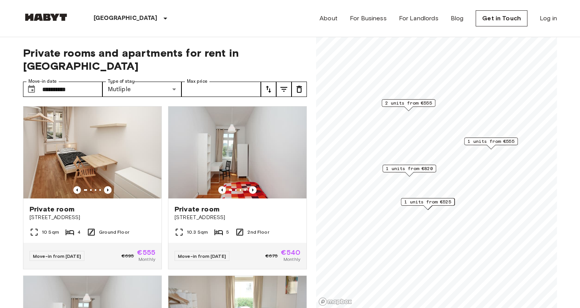
click at [499, 142] on span "1 units from €555" at bounding box center [491, 141] width 47 height 7
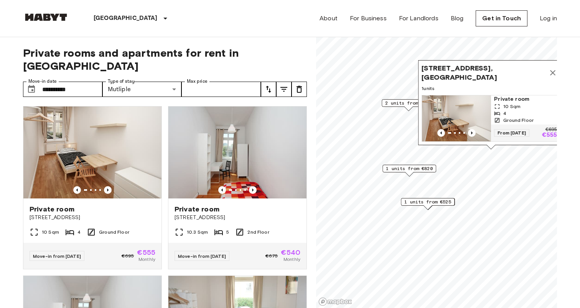
click at [443, 201] on span "1 units from €525" at bounding box center [427, 202] width 47 height 7
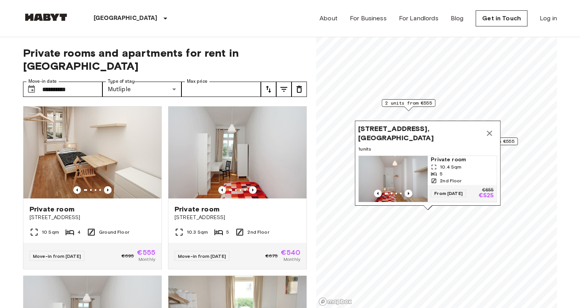
click at [489, 134] on icon "Map marker" at bounding box center [489, 133] width 5 height 5
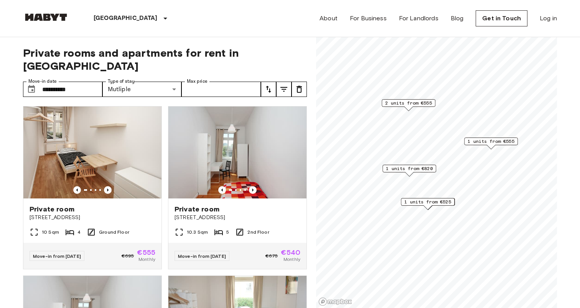
click at [433, 105] on div "2 units from €555" at bounding box center [409, 103] width 54 height 8
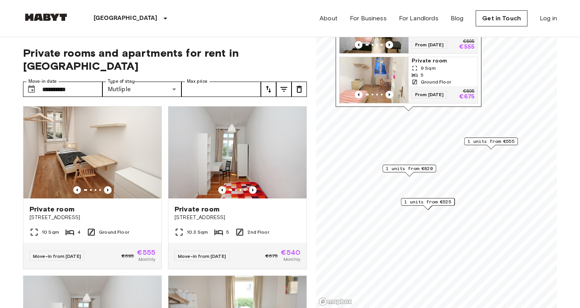
click at [420, 170] on span "1 units from €820" at bounding box center [409, 168] width 47 height 7
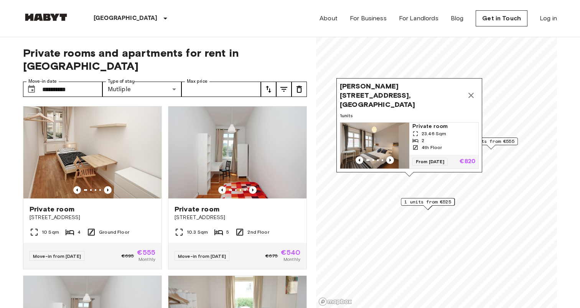
click at [473, 94] on button "Map marker" at bounding box center [470, 95] width 15 height 15
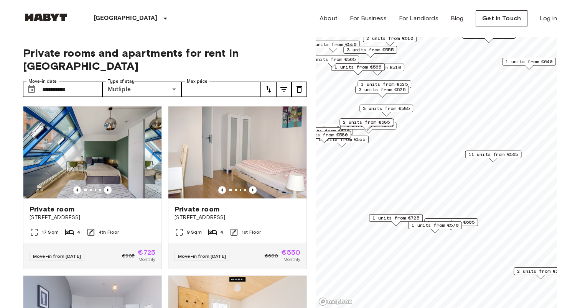
click at [472, 221] on span "1 units from €605" at bounding box center [451, 222] width 47 height 7
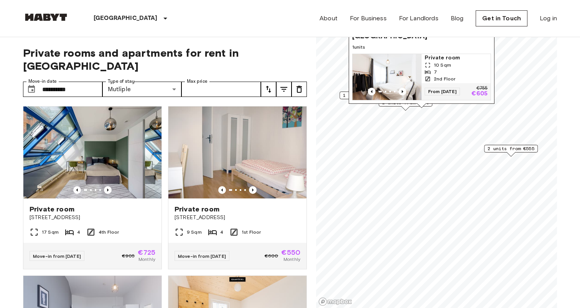
click at [520, 145] on span "2 units from €555" at bounding box center [511, 148] width 47 height 7
